Goal: Task Accomplishment & Management: Complete application form

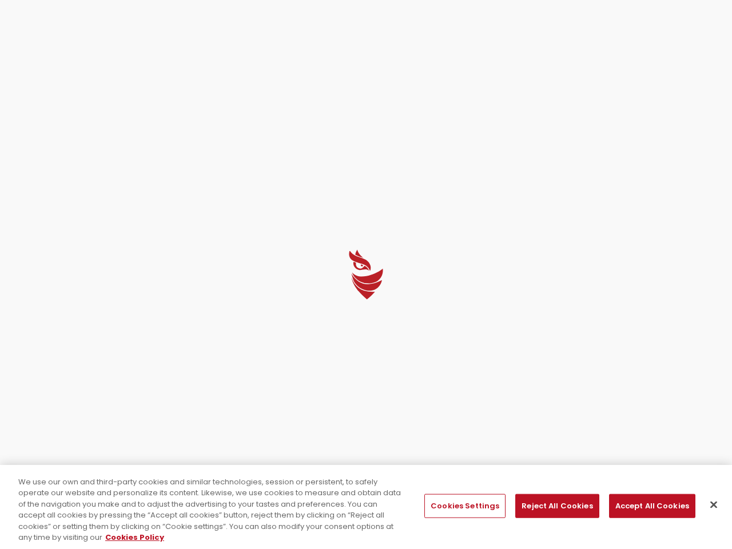
select select "English"
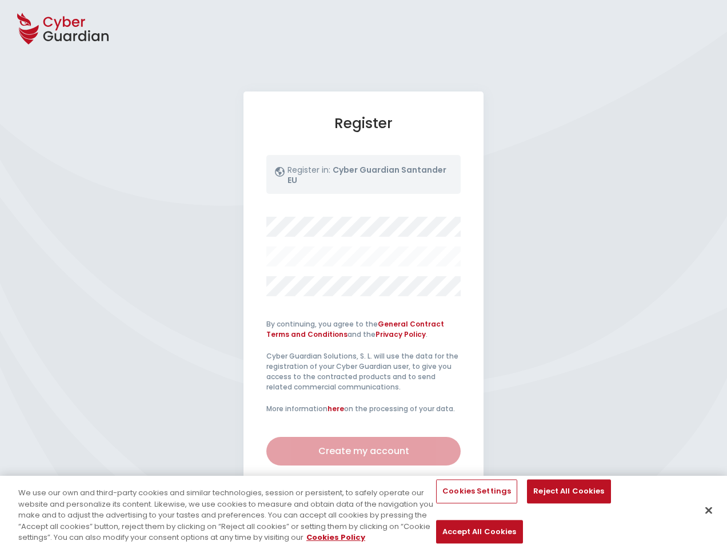
click at [363, 274] on div at bounding box center [363, 256] width 194 height 79
click at [63, 29] on icon at bounding box center [62, 29] width 91 height 40
click at [464, 504] on button "Cookies Settings" at bounding box center [476, 492] width 81 height 24
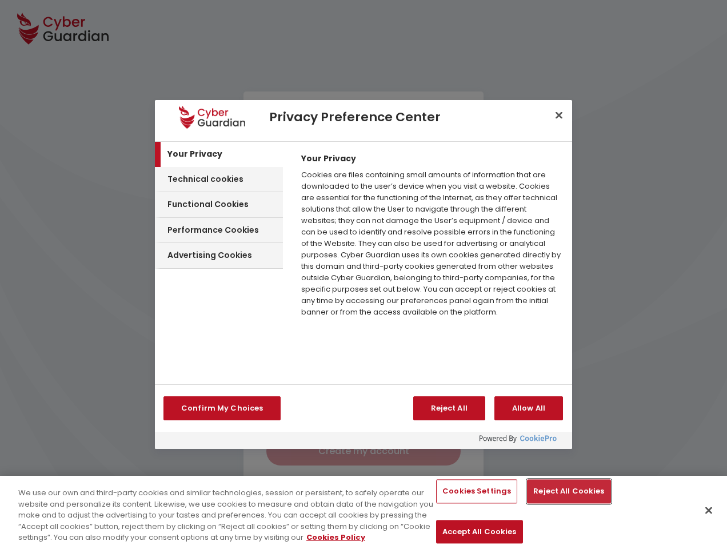
click at [552, 504] on button "Reject All Cookies" at bounding box center [568, 492] width 83 height 24
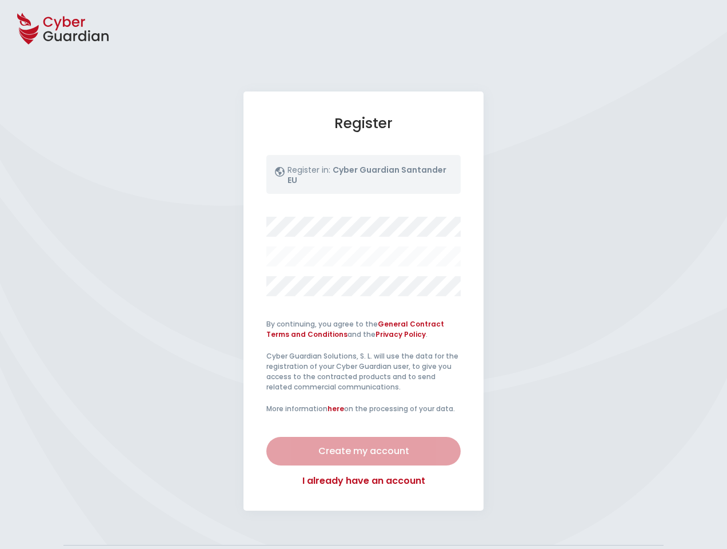
click at [522, 520] on button "Accept All Cookies" at bounding box center [479, 532] width 86 height 24
click at [709, 505] on div "Register Register in: Cyber Guardian Santander EU By continuing, you agree to t…" at bounding box center [363, 300] width 727 height 419
